Goal: Information Seeking & Learning: Learn about a topic

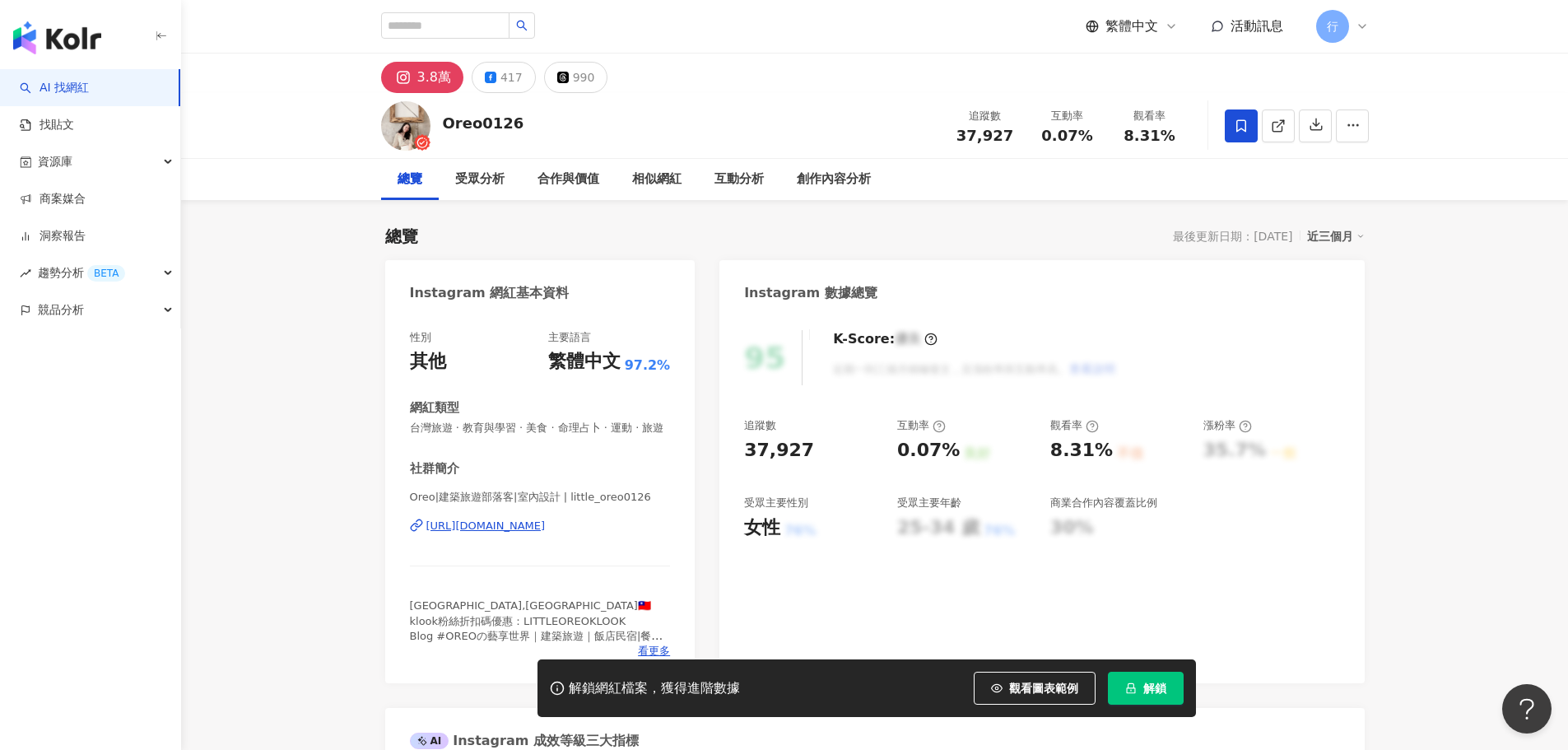
click at [1146, 692] on span "解鎖" at bounding box center [1155, 688] width 23 height 13
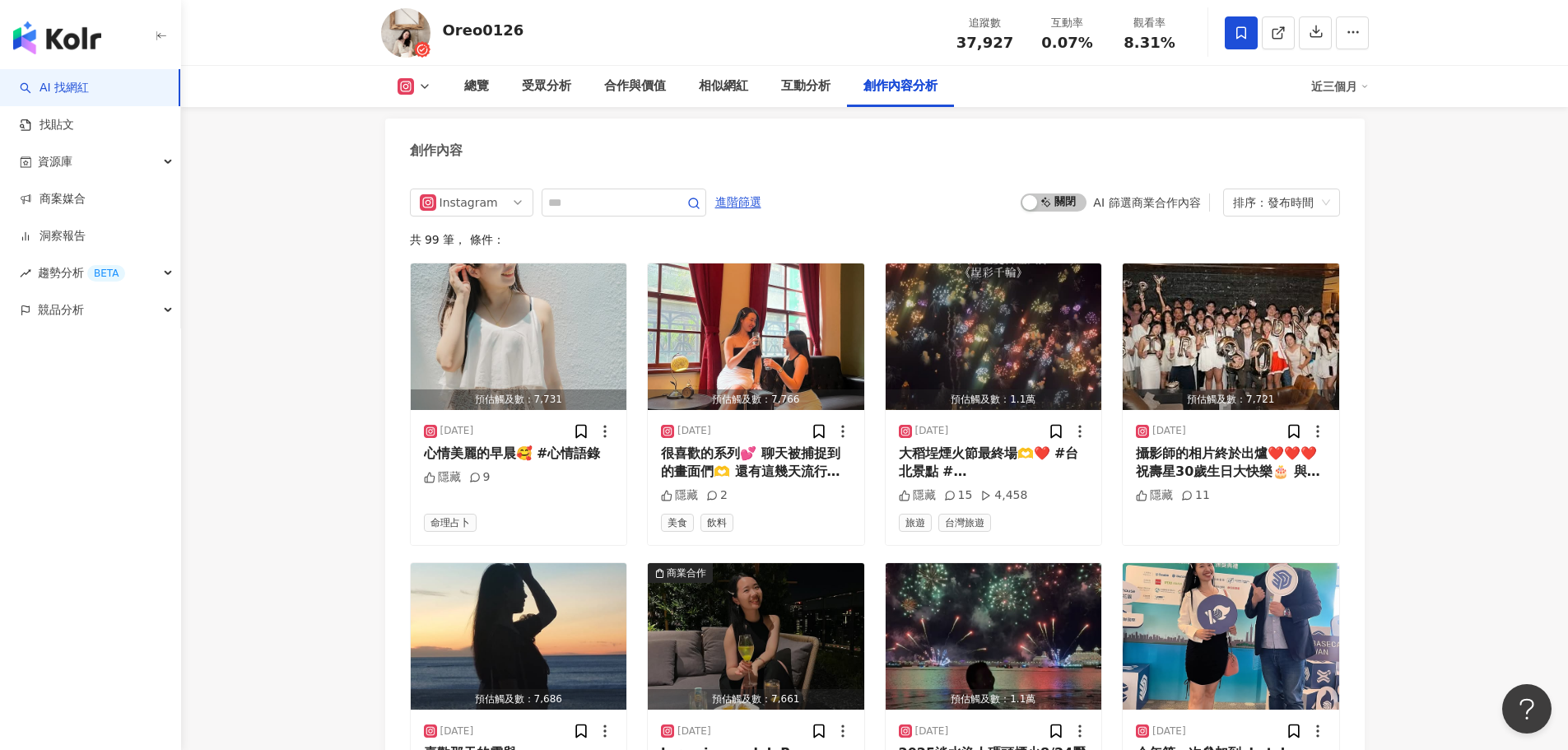
scroll to position [5186, 0]
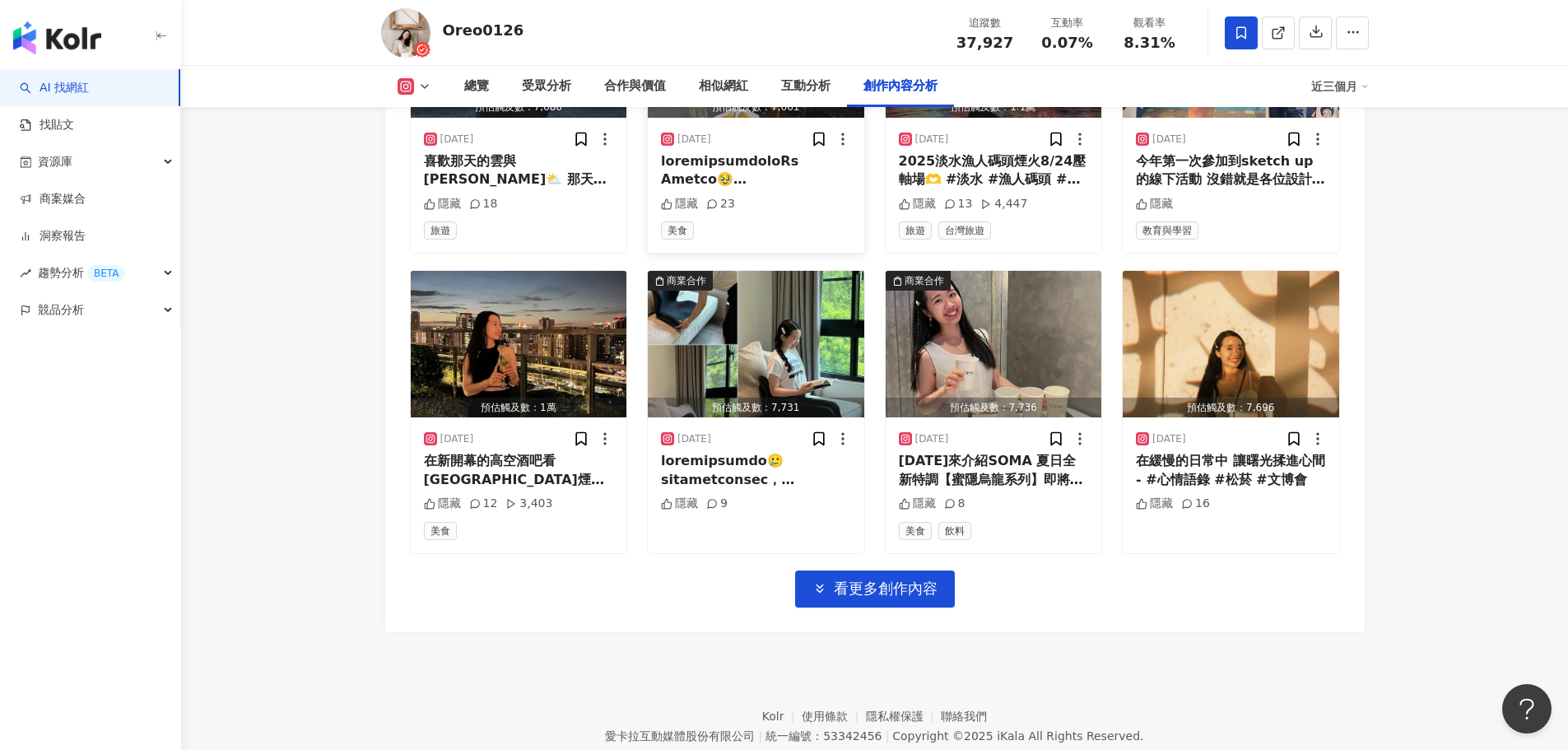
scroll to position [5762, 0]
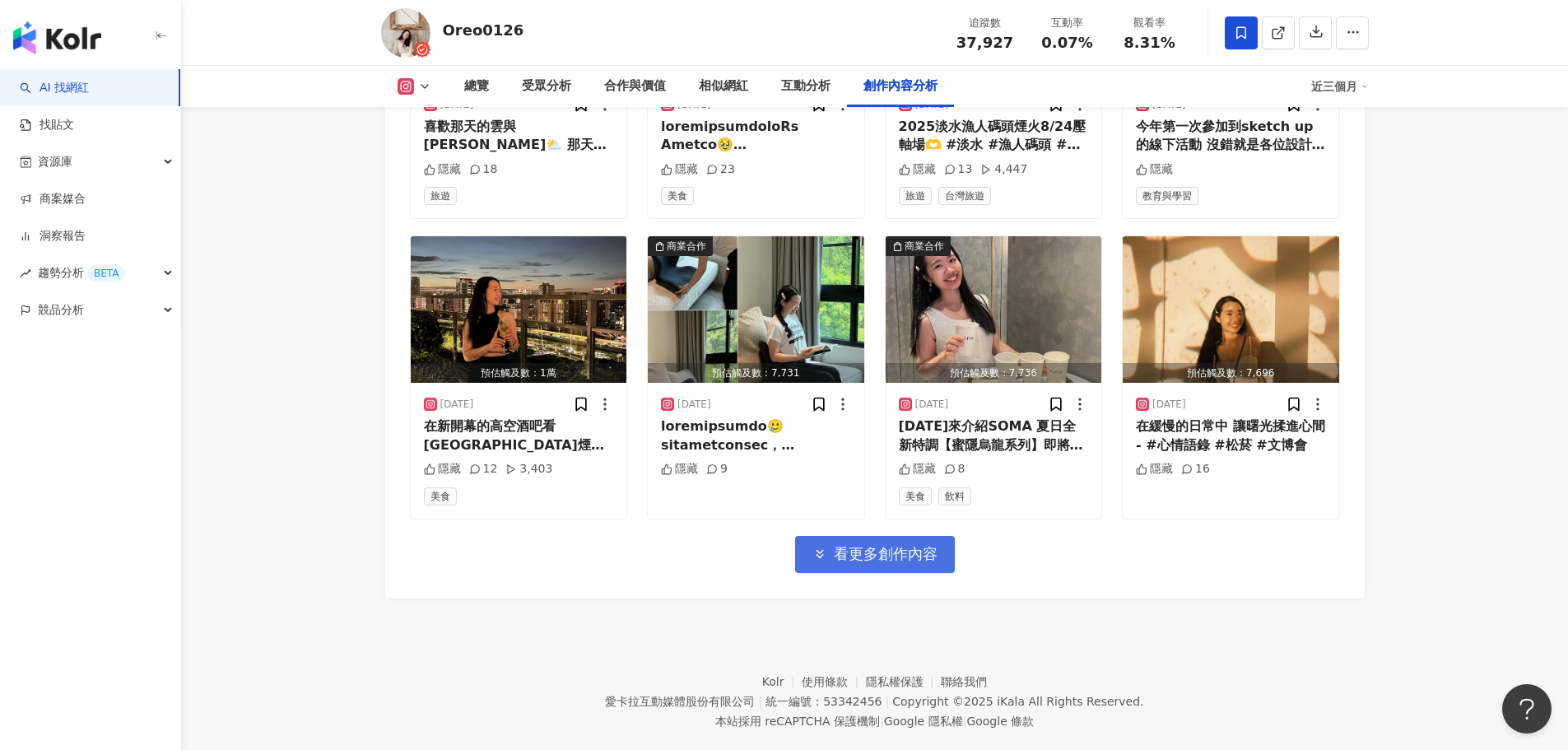
click at [900, 563] on span "看更多創作內容" at bounding box center [886, 554] width 103 height 18
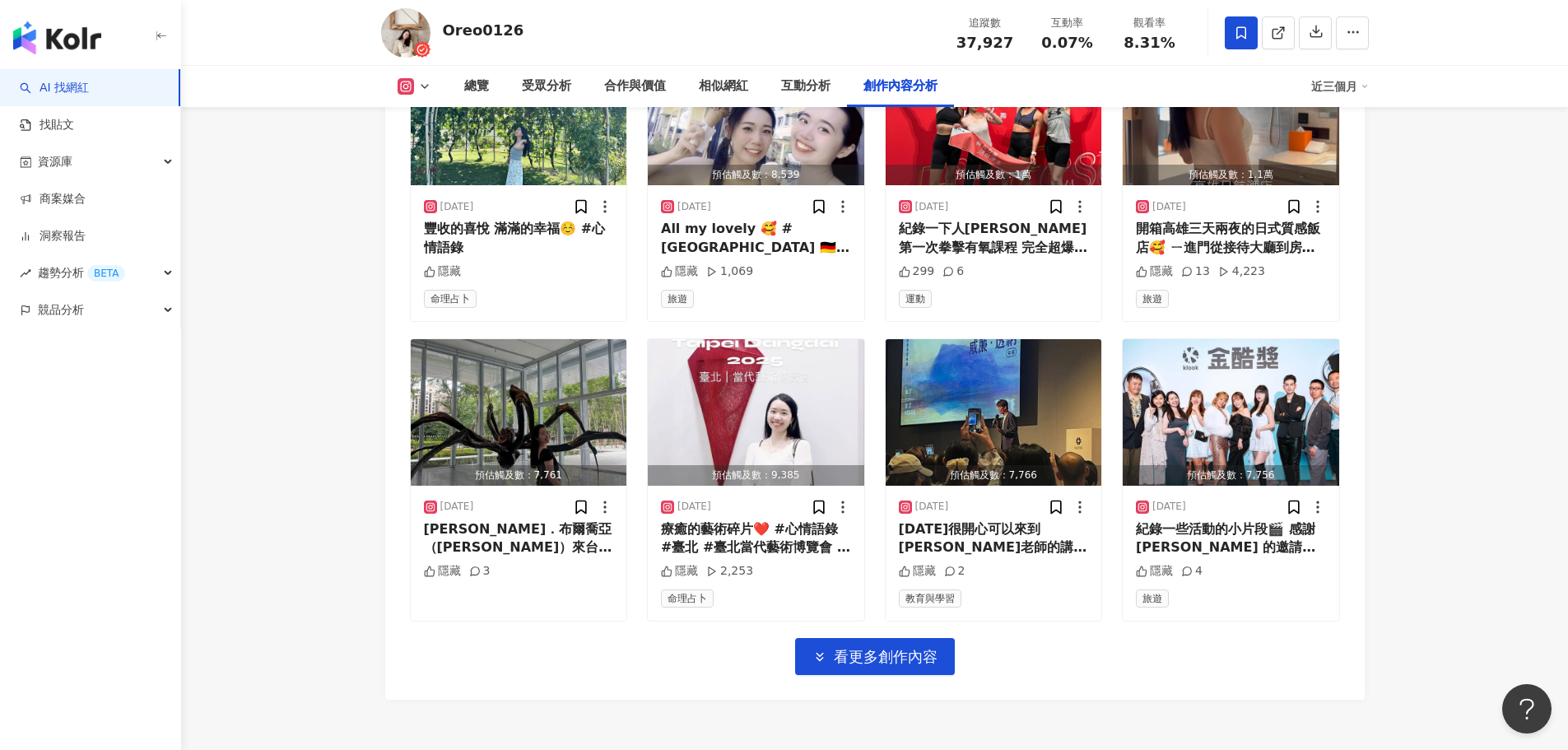
scroll to position [6585, 0]
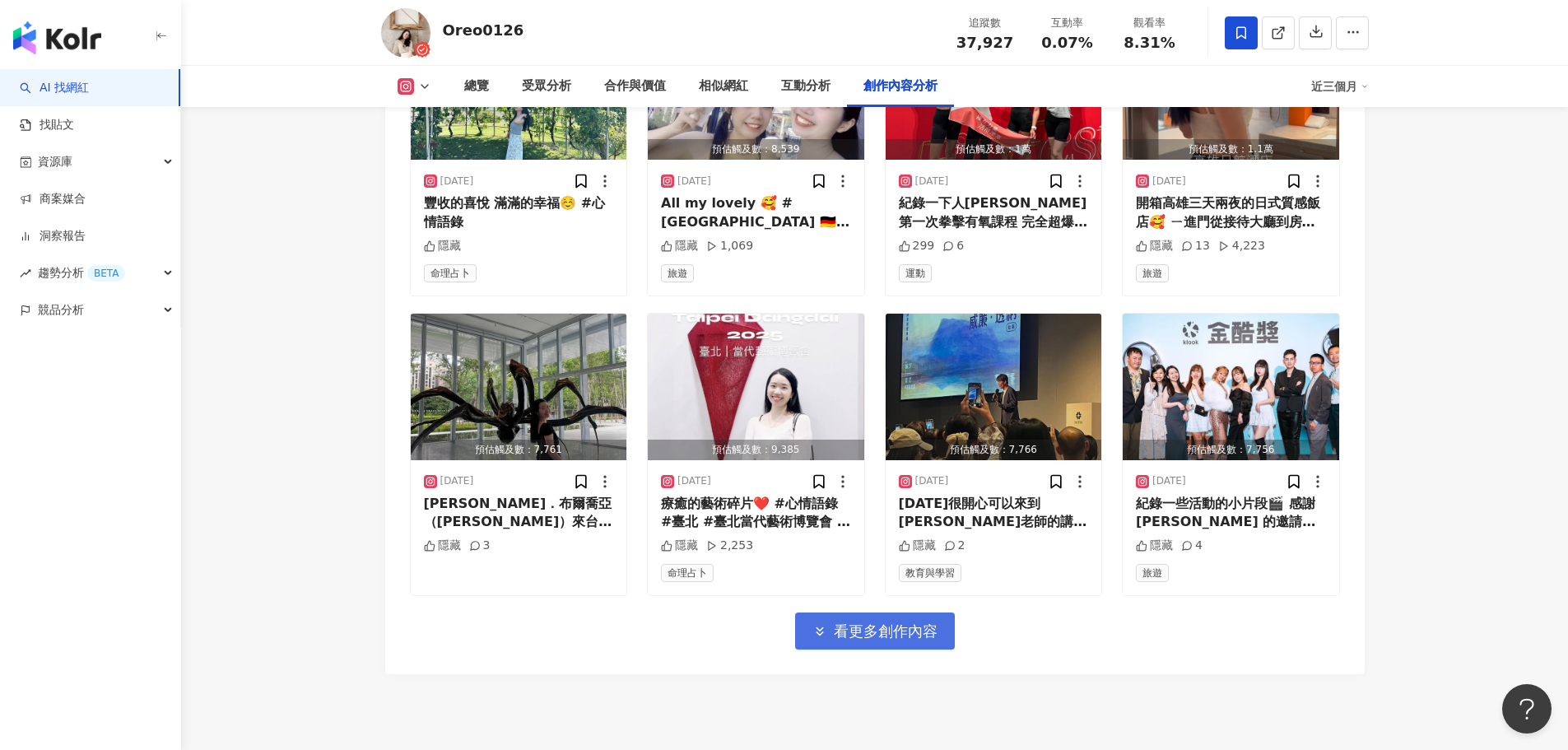
click at [857, 628] on span "看更多創作內容" at bounding box center [886, 631] width 103 height 18
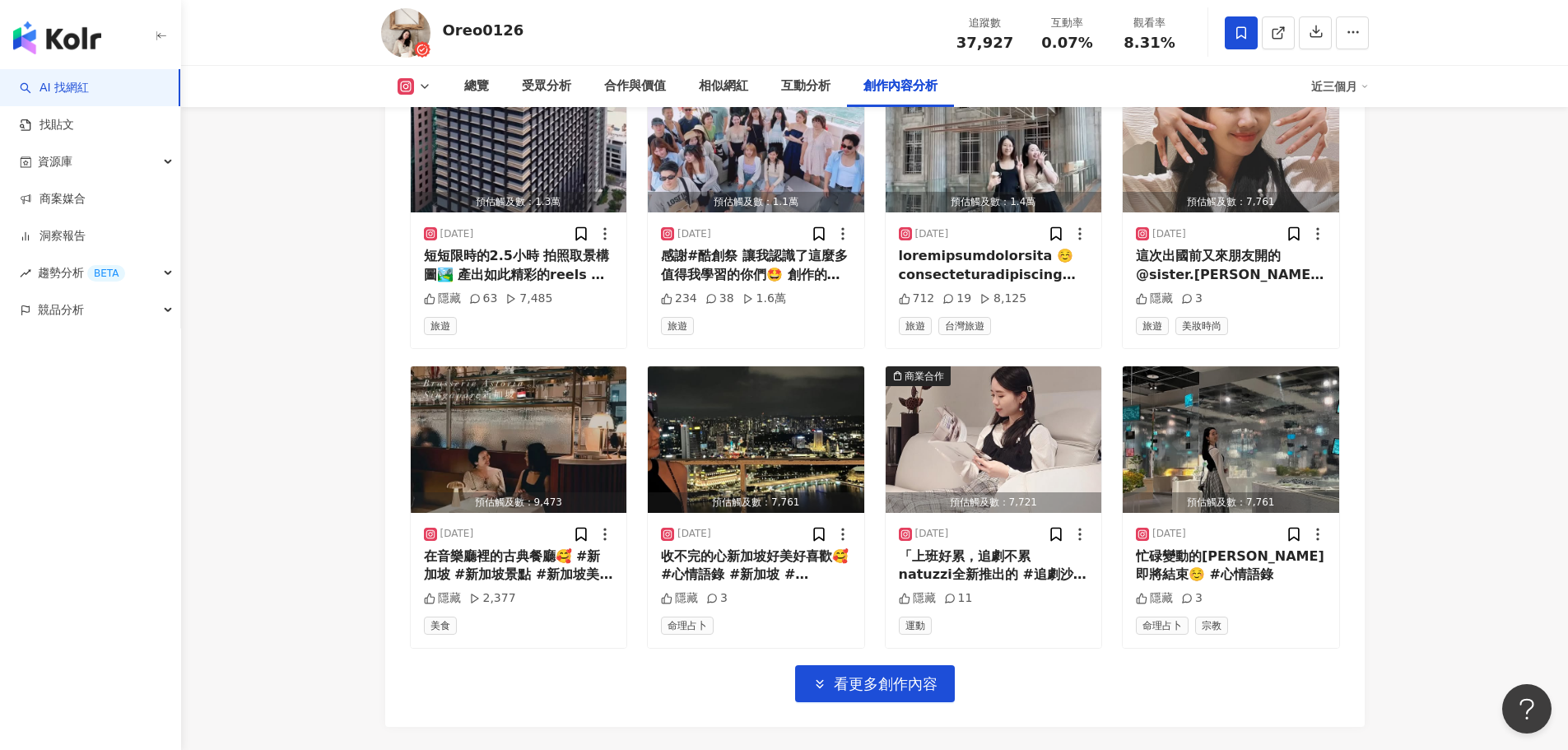
scroll to position [7490, 0]
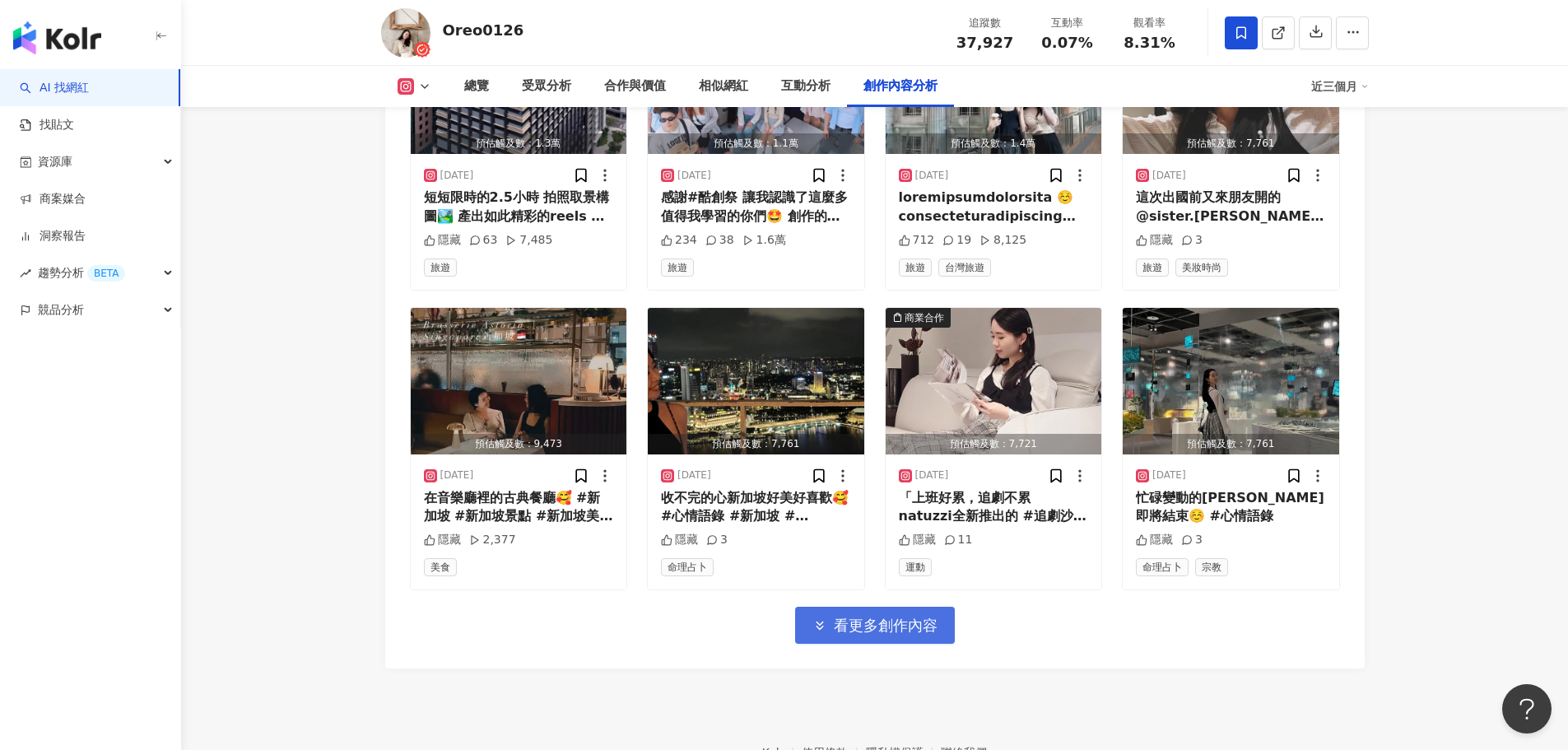
click at [901, 627] on span "看更多創作內容" at bounding box center [886, 625] width 103 height 18
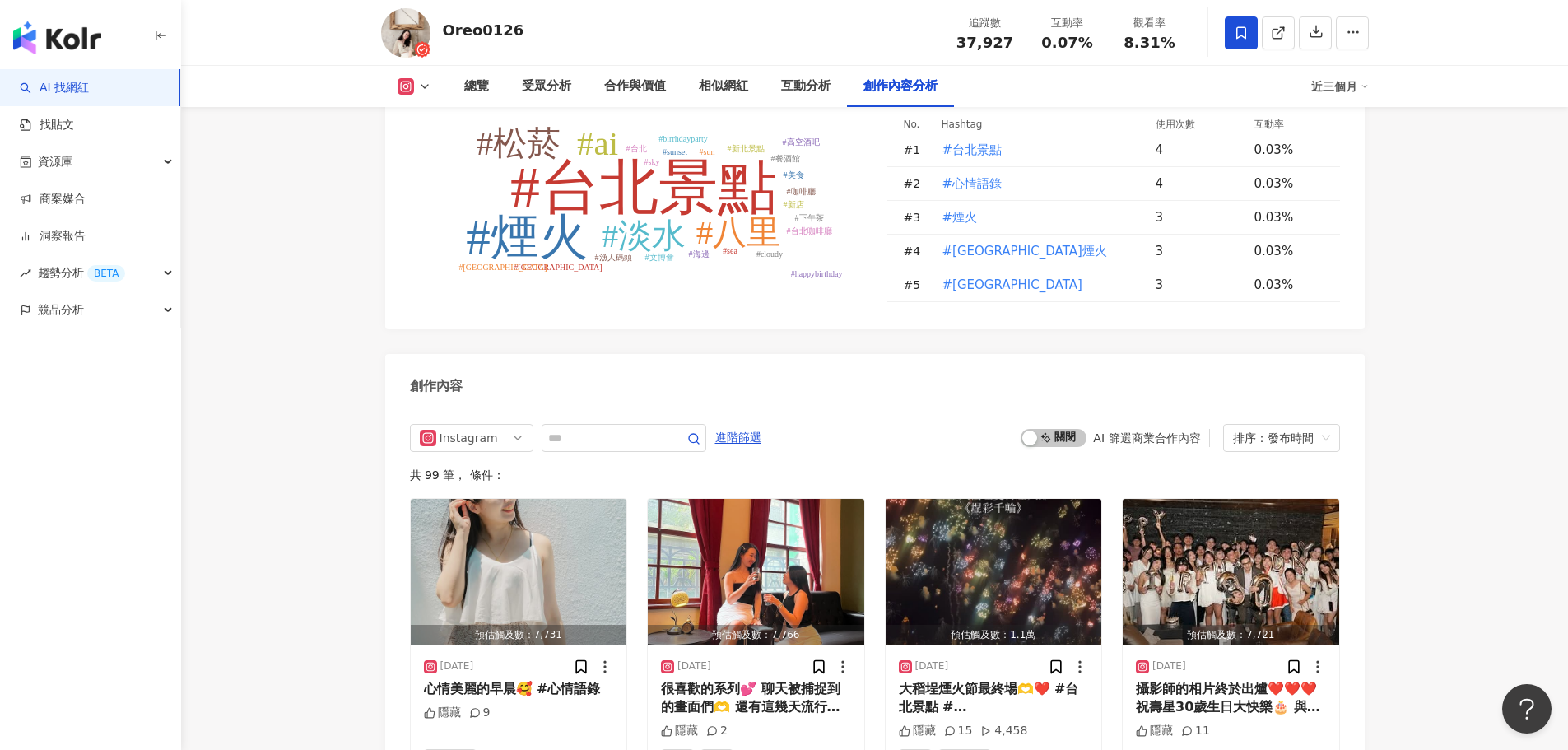
scroll to position [5021, 0]
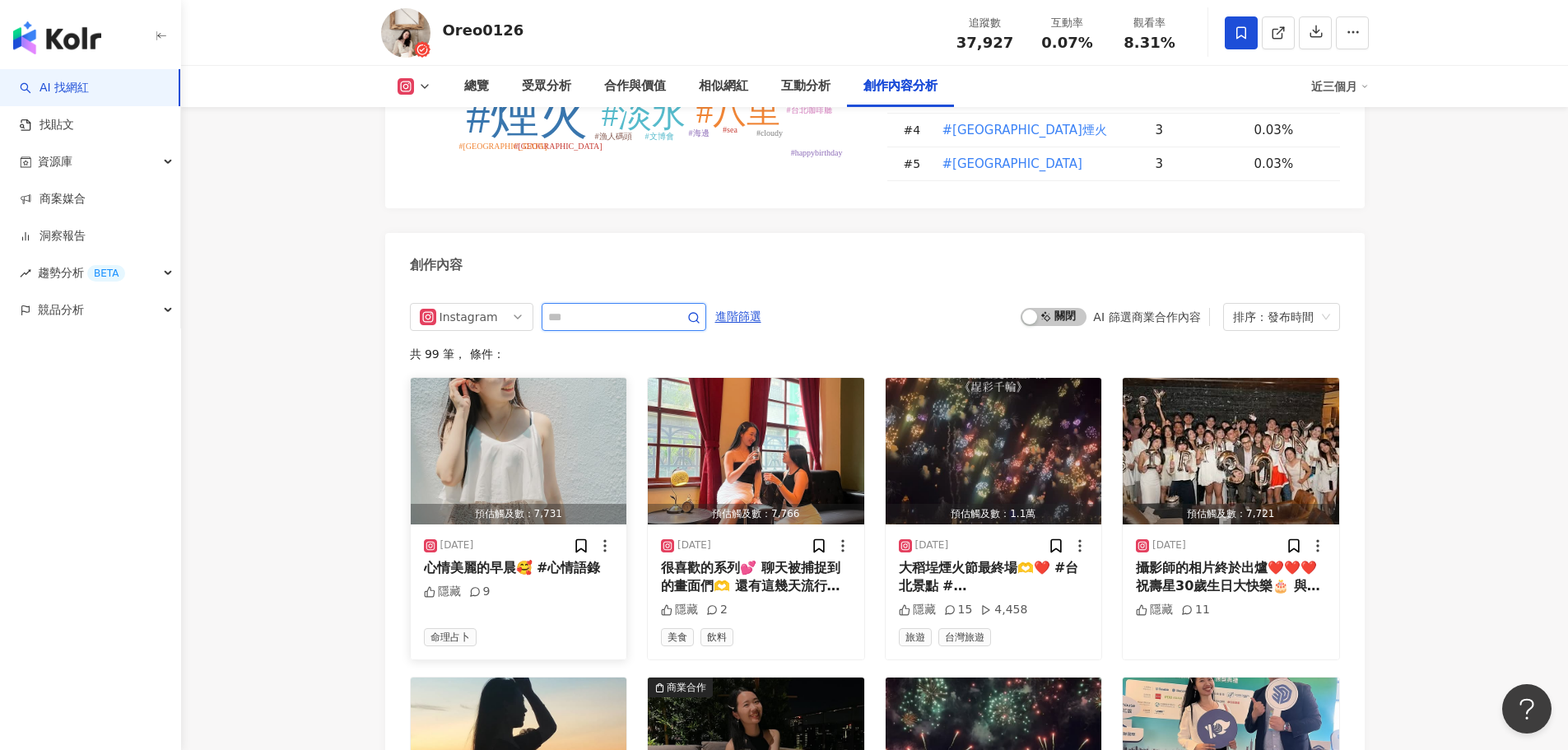
drag, startPoint x: 582, startPoint y: 334, endPoint x: 592, endPoint y: 387, distance: 53.9
click at [588, 326] on input "text" at bounding box center [606, 317] width 115 height 20
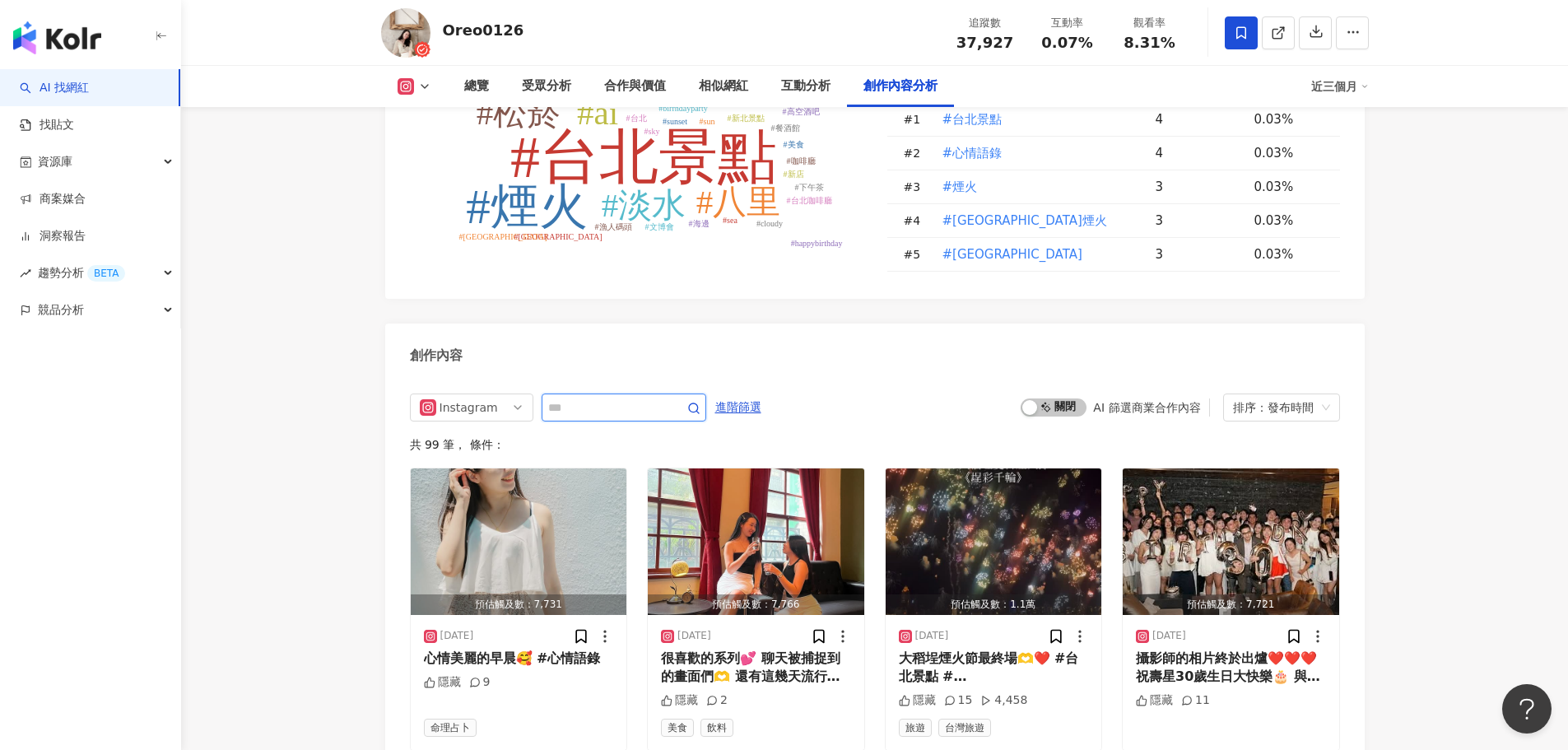
scroll to position [4939, 0]
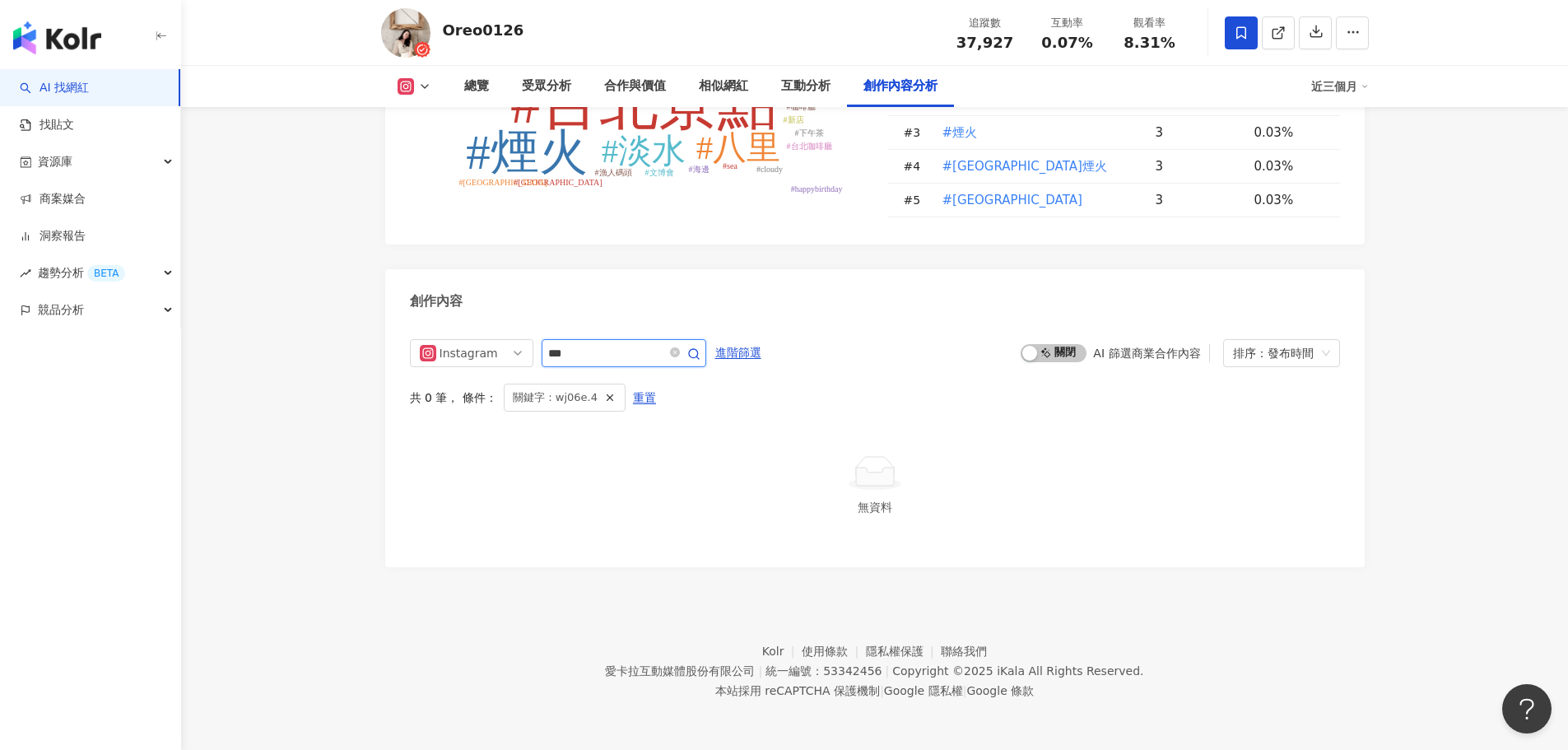
scroll to position [4993, 0]
drag, startPoint x: 586, startPoint y: 358, endPoint x: 478, endPoint y: 358, distance: 108.0
click at [478, 358] on div "Instagram ***" at bounding box center [558, 352] width 296 height 28
type input "**"
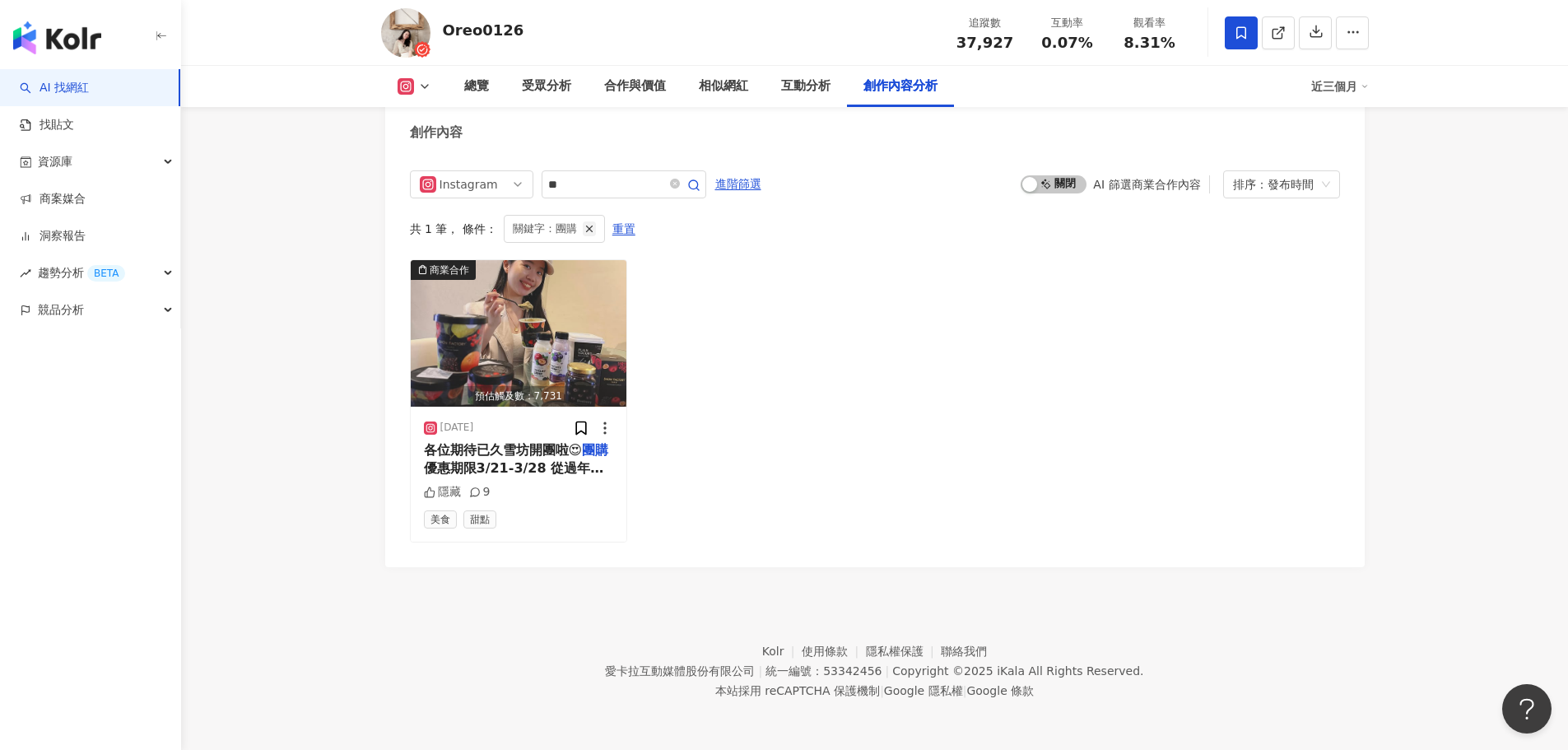
click at [583, 233] on icon "button" at bounding box center [589, 228] width 12 height 12
click at [680, 188] on icon "close-circle" at bounding box center [674, 183] width 10 height 10
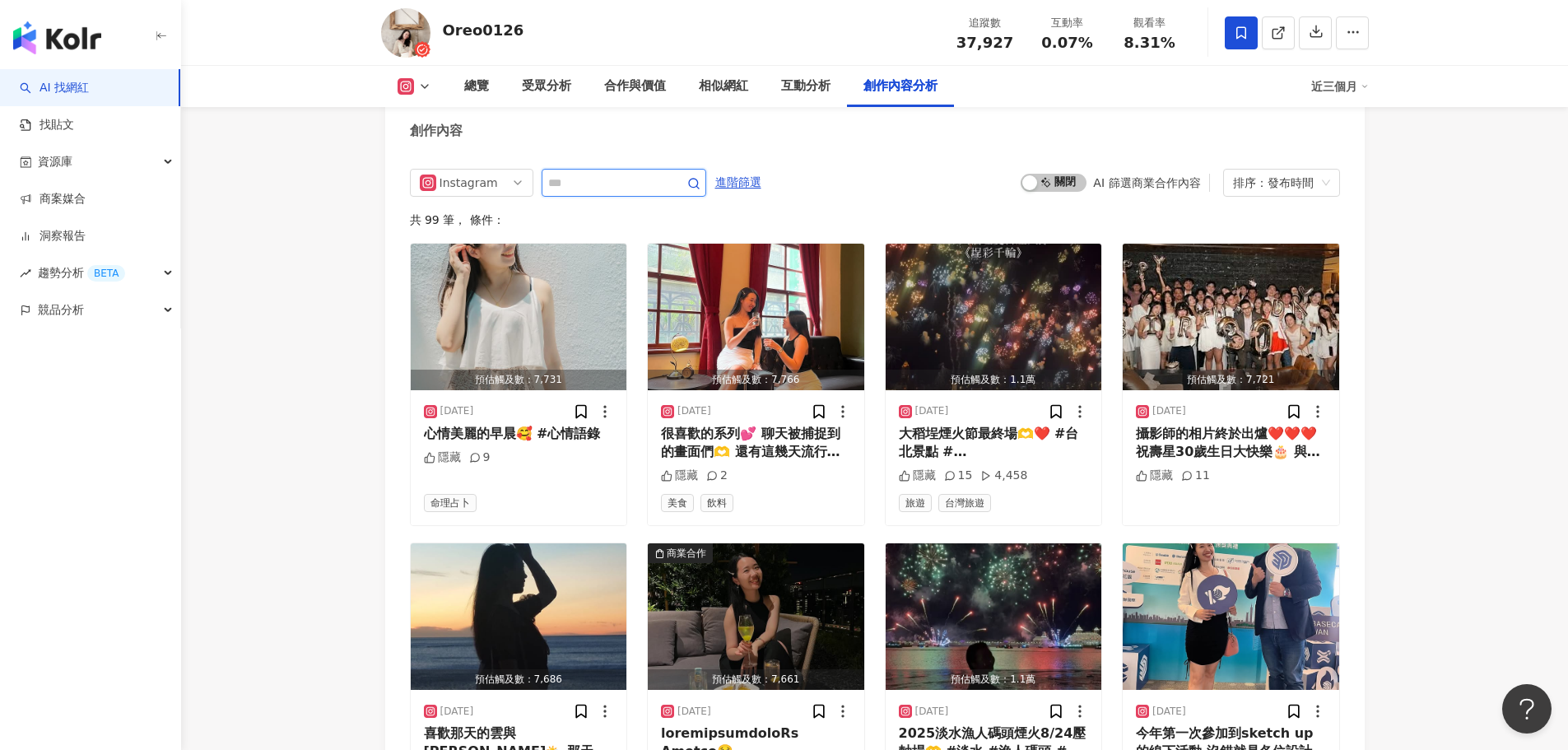
drag, startPoint x: 586, startPoint y: 198, endPoint x: 569, endPoint y: 194, distance: 17.5
click at [569, 193] on input "text" at bounding box center [606, 183] width 115 height 20
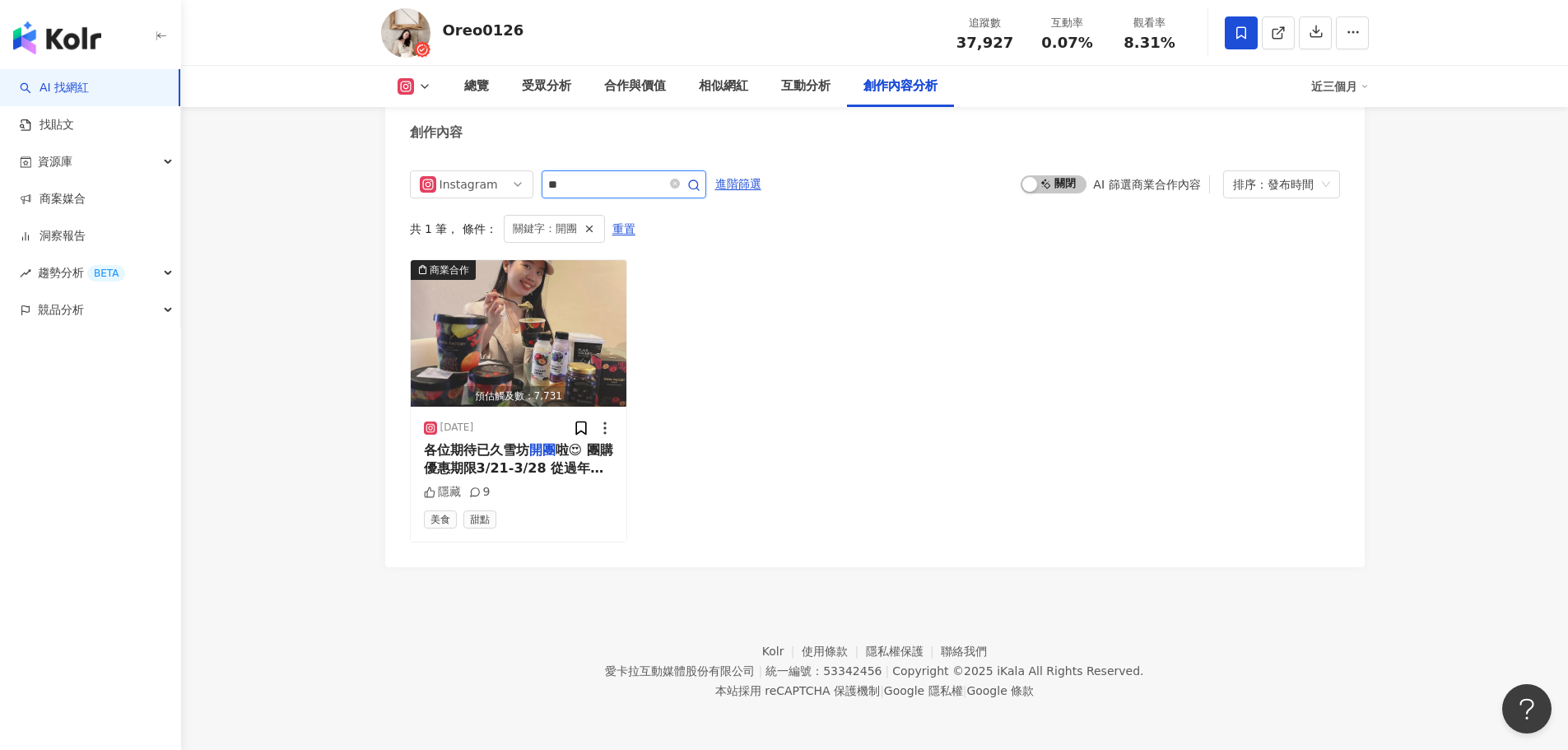
drag, startPoint x: 580, startPoint y: 196, endPoint x: 476, endPoint y: 210, distance: 104.9
click at [476, 210] on div "Instagram ** 進階篩選 啟動 關閉 AI 篩選商業合作內容 排序：發布時間 共 1 筆 ， 條件： 關鍵字：開團 重置 商業合作 預估觸及數：7,…" at bounding box center [875, 356] width 930 height 372
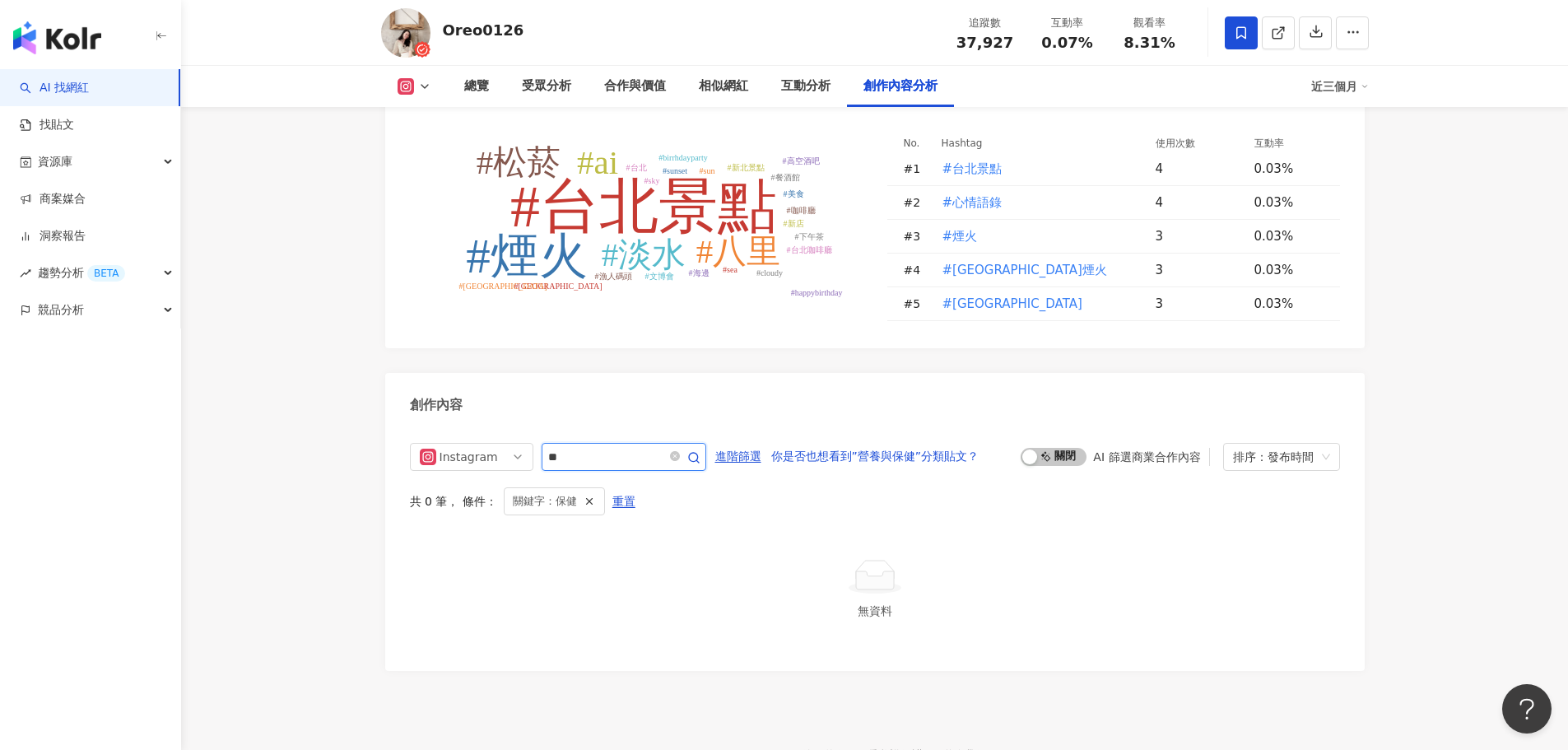
scroll to position [4746, 0]
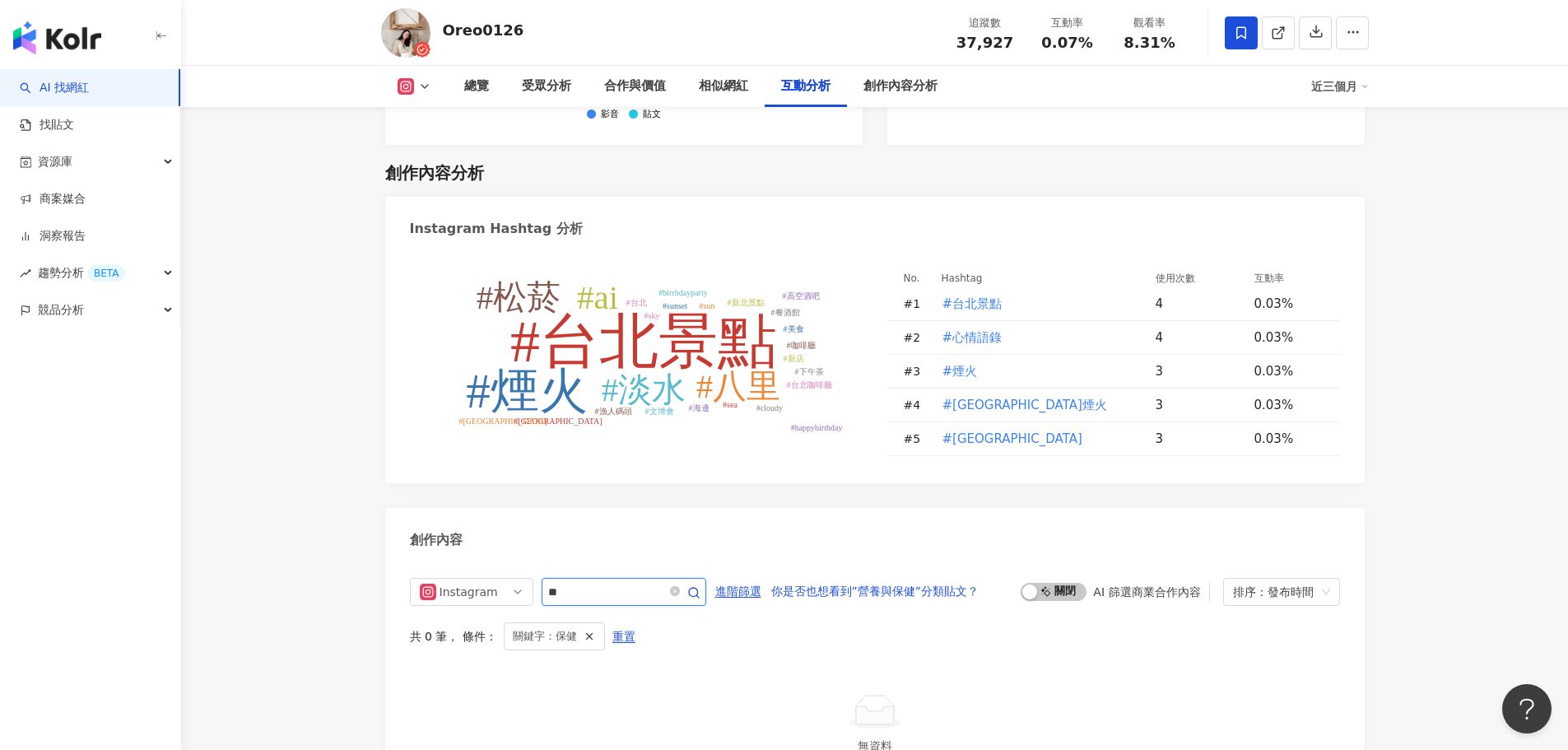
drag, startPoint x: 588, startPoint y: 598, endPoint x: 548, endPoint y: 598, distance: 40.0
click at [549, 598] on input "**" at bounding box center [606, 592] width 115 height 20
type input "**"
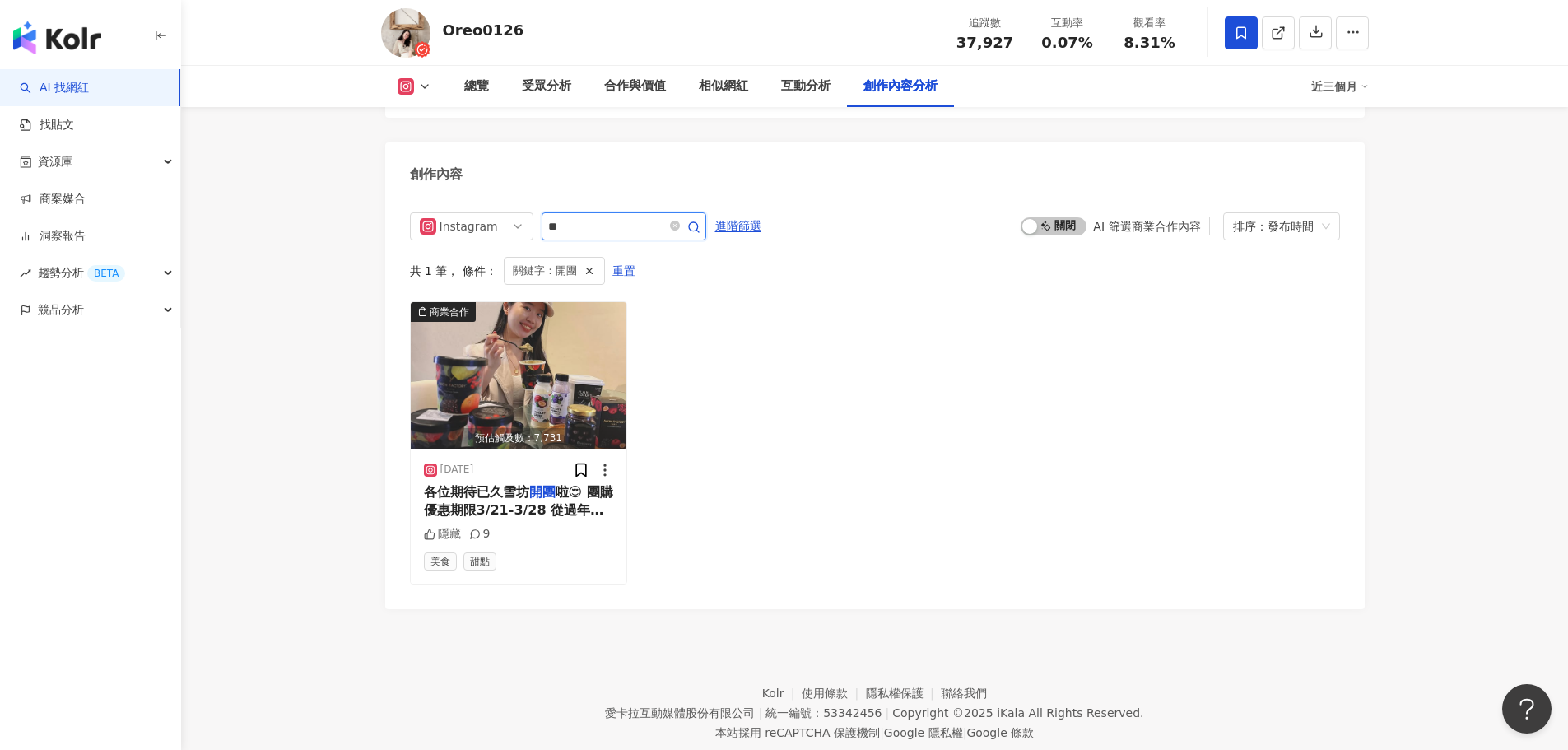
scroll to position [5073, 0]
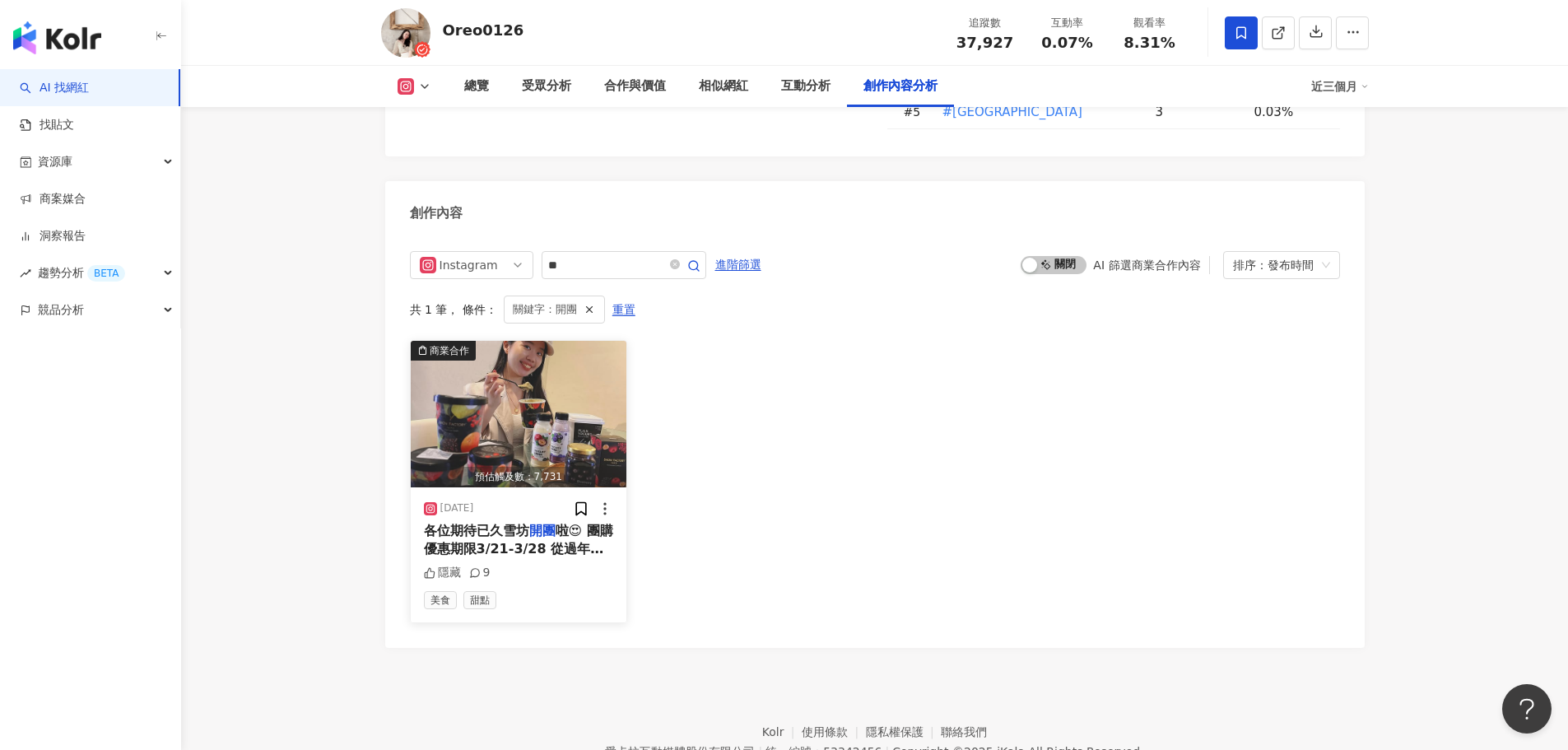
click at [480, 579] on icon at bounding box center [475, 573] width 12 height 12
click at [526, 471] on img "button" at bounding box center [519, 414] width 217 height 146
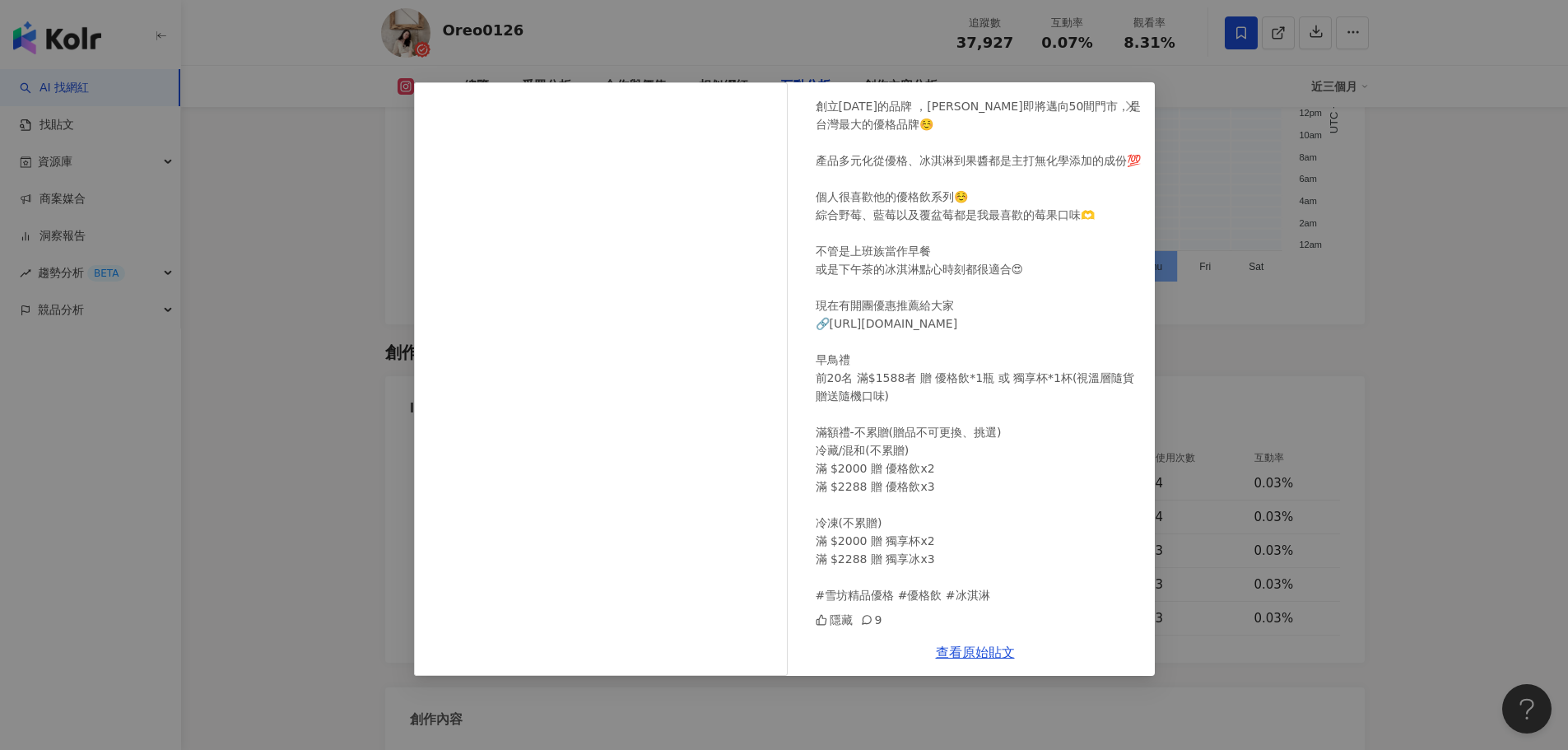
scroll to position [4504, 0]
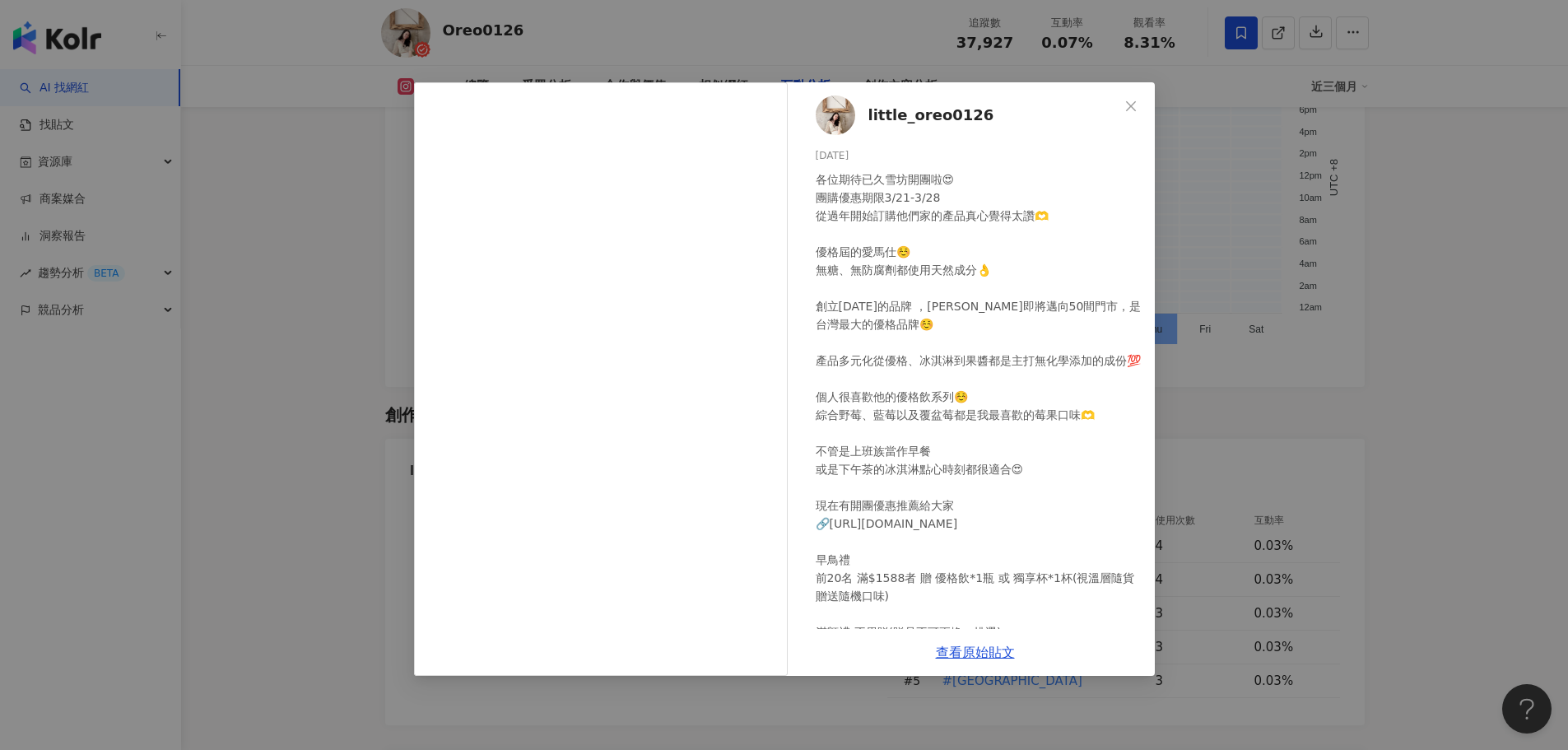
scroll to position [218, 0]
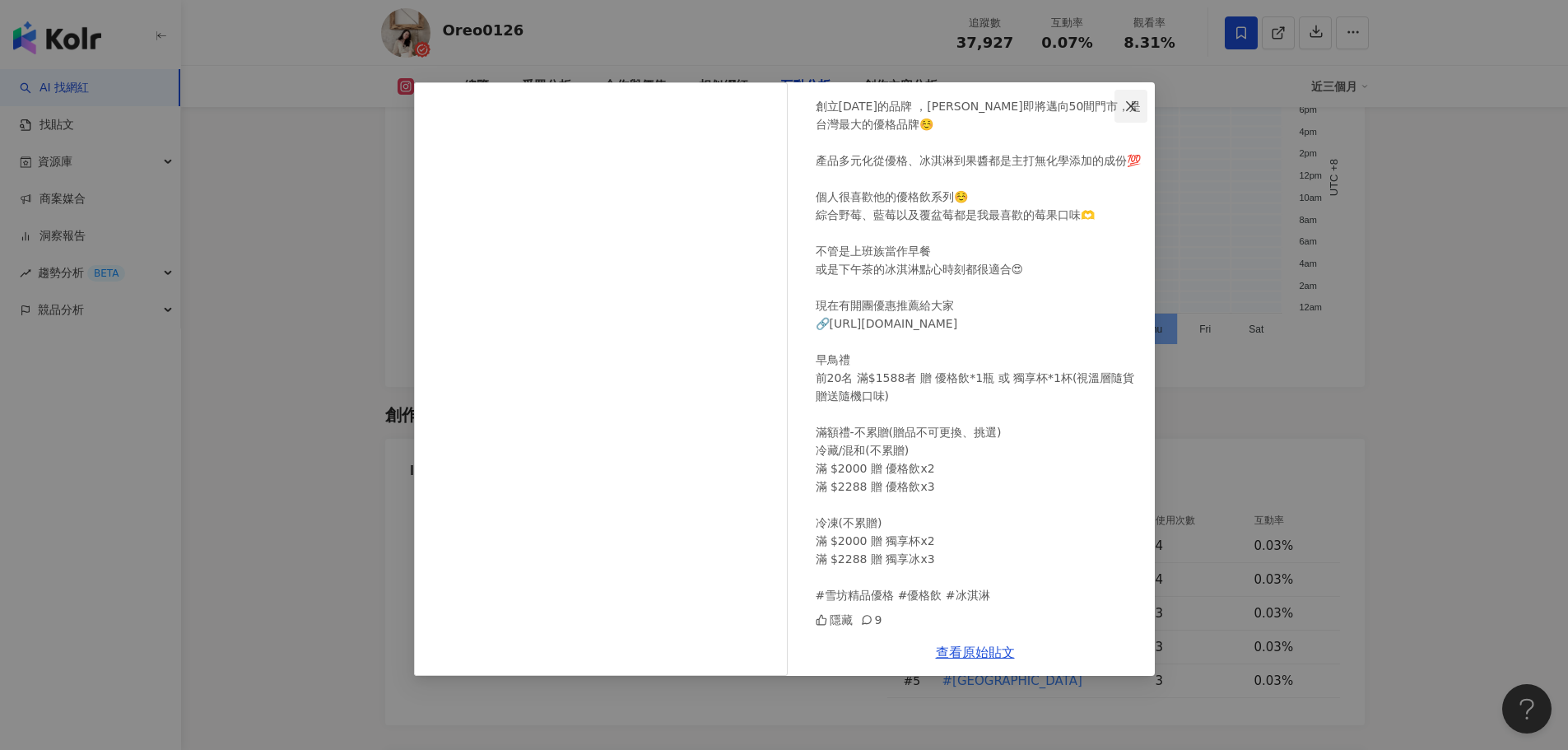
click at [1121, 103] on span "Close" at bounding box center [1131, 106] width 33 height 13
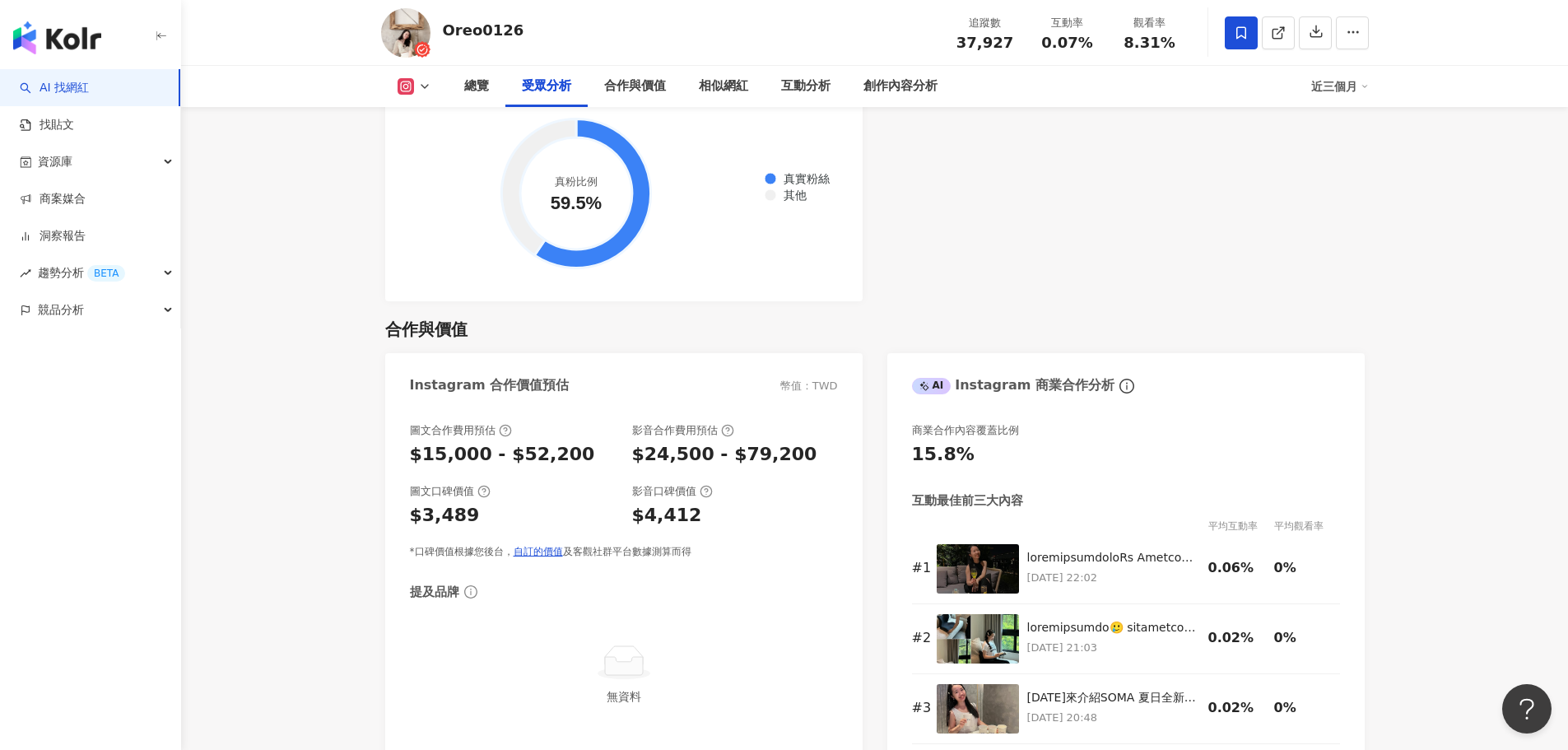
scroll to position [1623, 0]
